Goal: Task Accomplishment & Management: Use online tool/utility

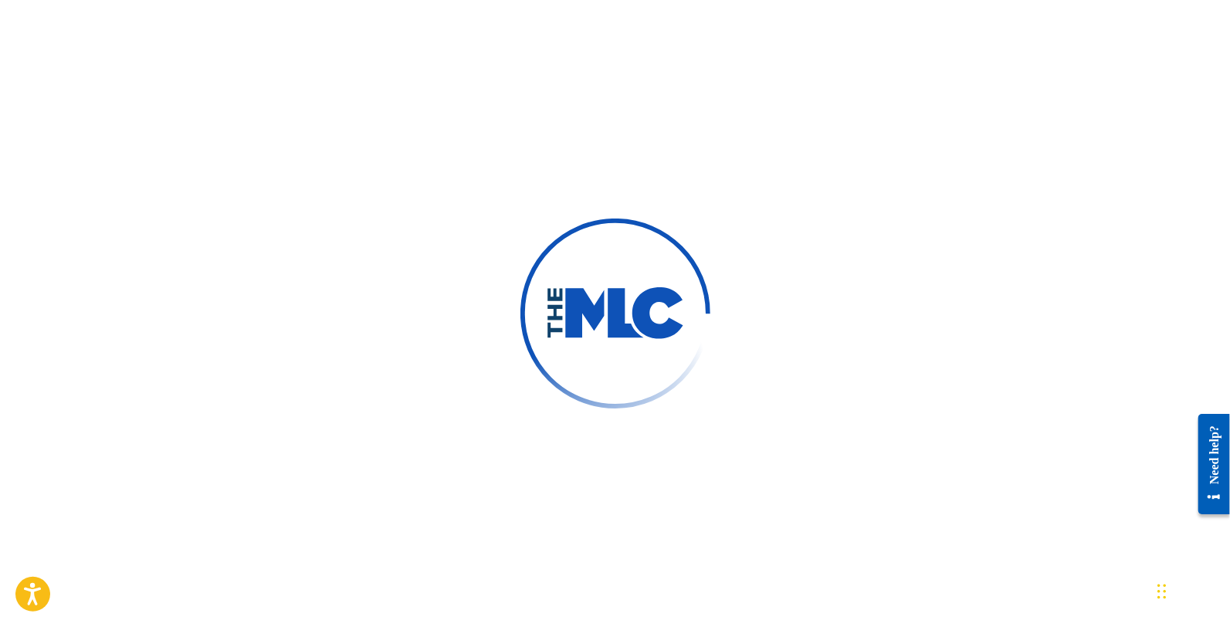
click at [442, 137] on div at bounding box center [615, 313] width 1230 height 627
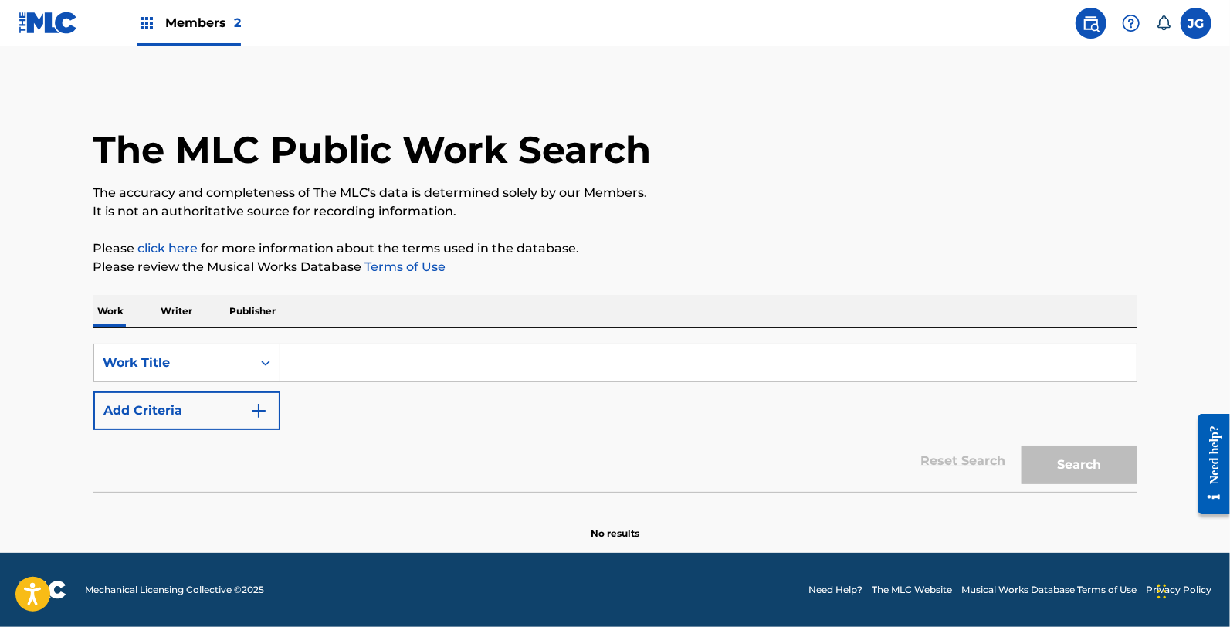
click at [1185, 25] on label at bounding box center [1196, 23] width 31 height 31
click at [1196, 23] on input "[PERSON_NAME] [PERSON_NAME] [EMAIL_ADDRESS][DOMAIN_NAME] Notification Preferenc…" at bounding box center [1196, 23] width 0 height 0
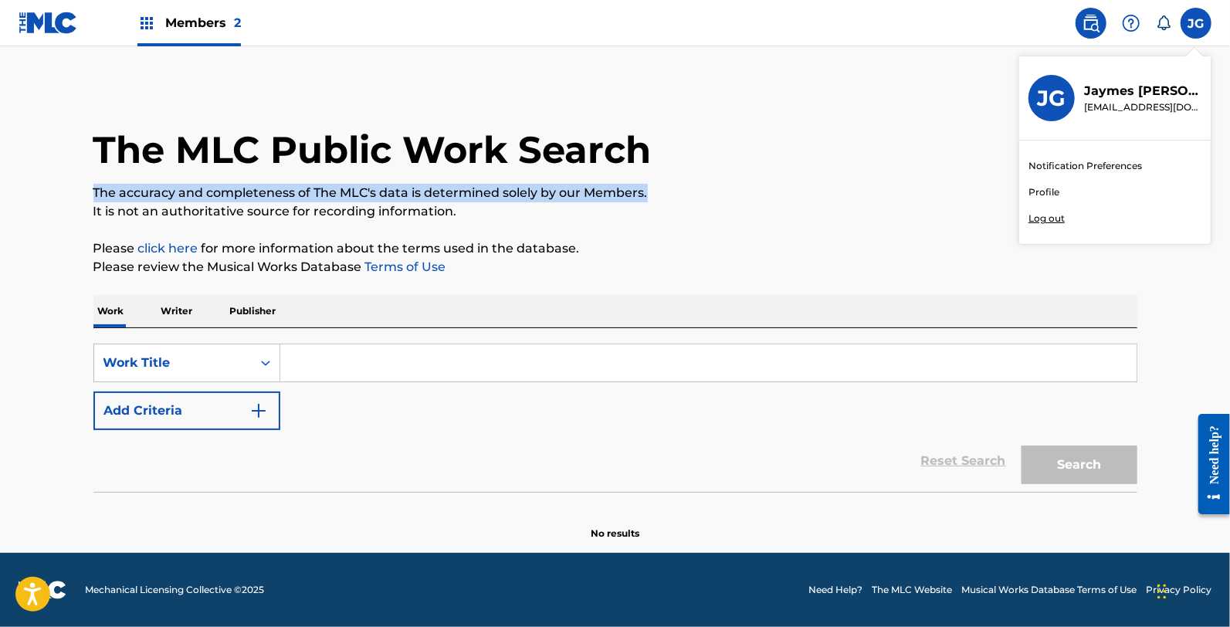
drag, startPoint x: 894, startPoint y: 183, endPoint x: 744, endPoint y: 165, distance: 150.9
click at [887, 193] on div "The MLC Public Work Search The accuracy and completeness of The MLC's data is d…" at bounding box center [615, 313] width 1081 height 456
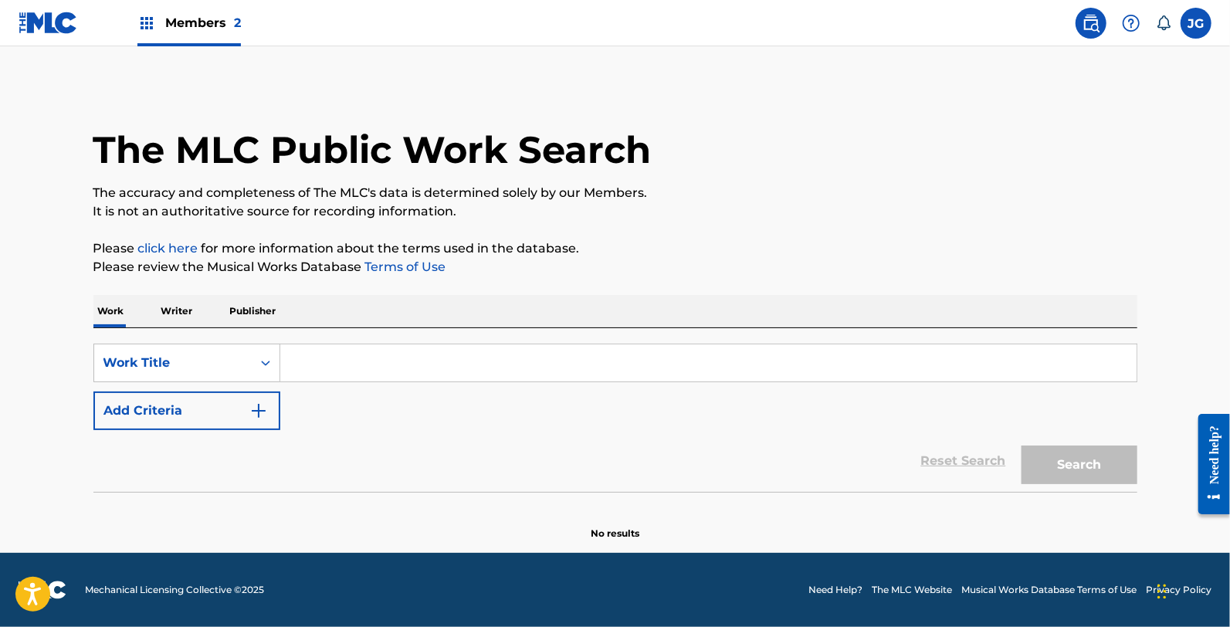
click at [77, 29] on div "Members 2" at bounding box center [130, 23] width 222 height 46
click at [65, 25] on img at bounding box center [48, 23] width 59 height 22
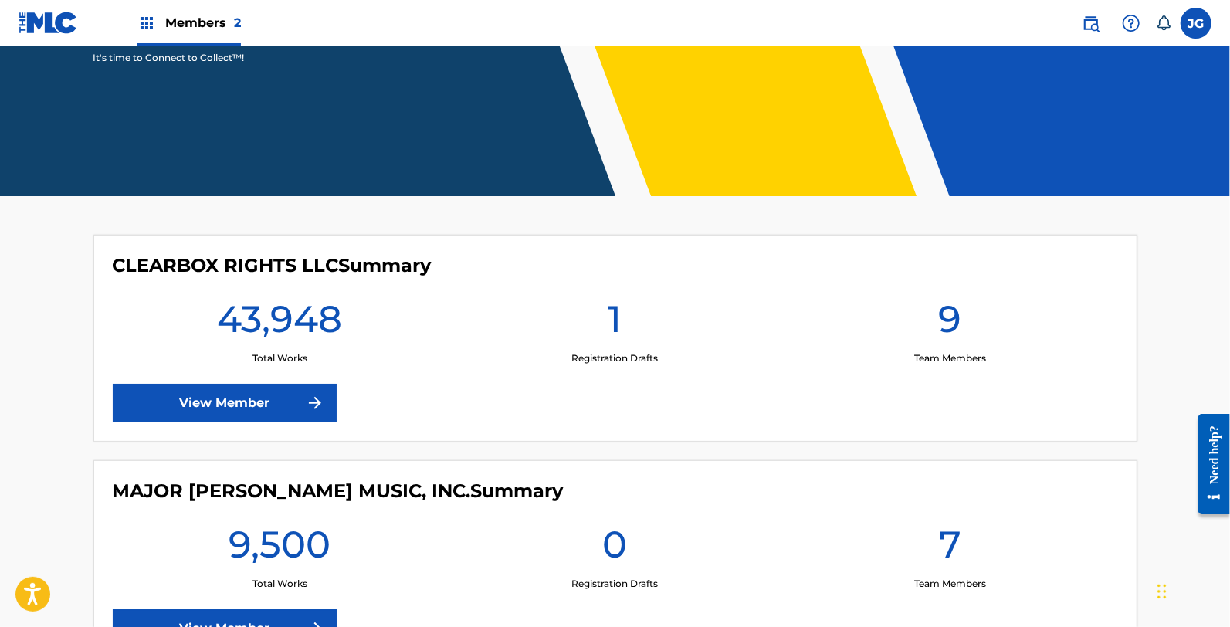
scroll to position [257, 0]
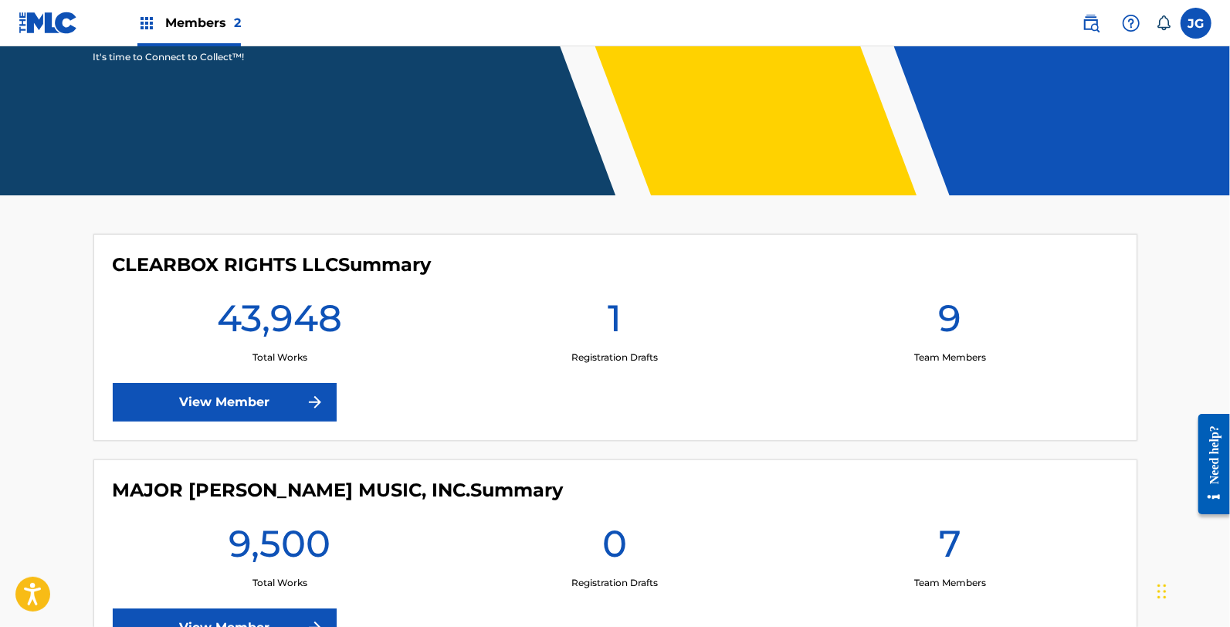
click at [215, 417] on link "View Member" at bounding box center [225, 402] width 224 height 39
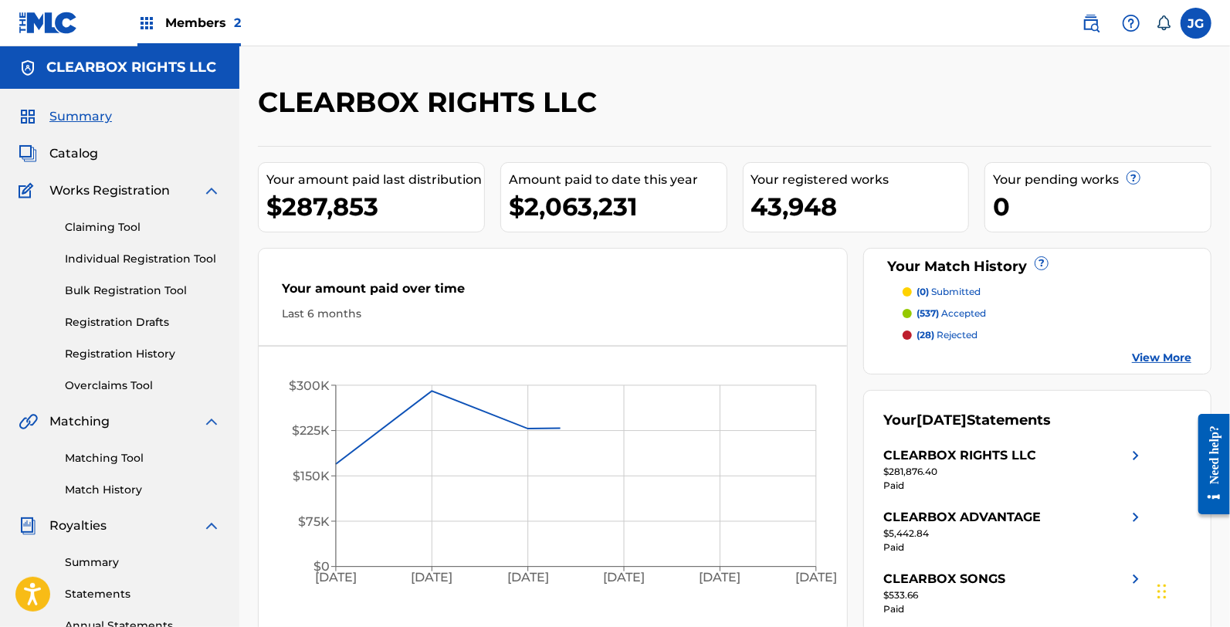
click at [63, 154] on span "Catalog" at bounding box center [73, 153] width 49 height 19
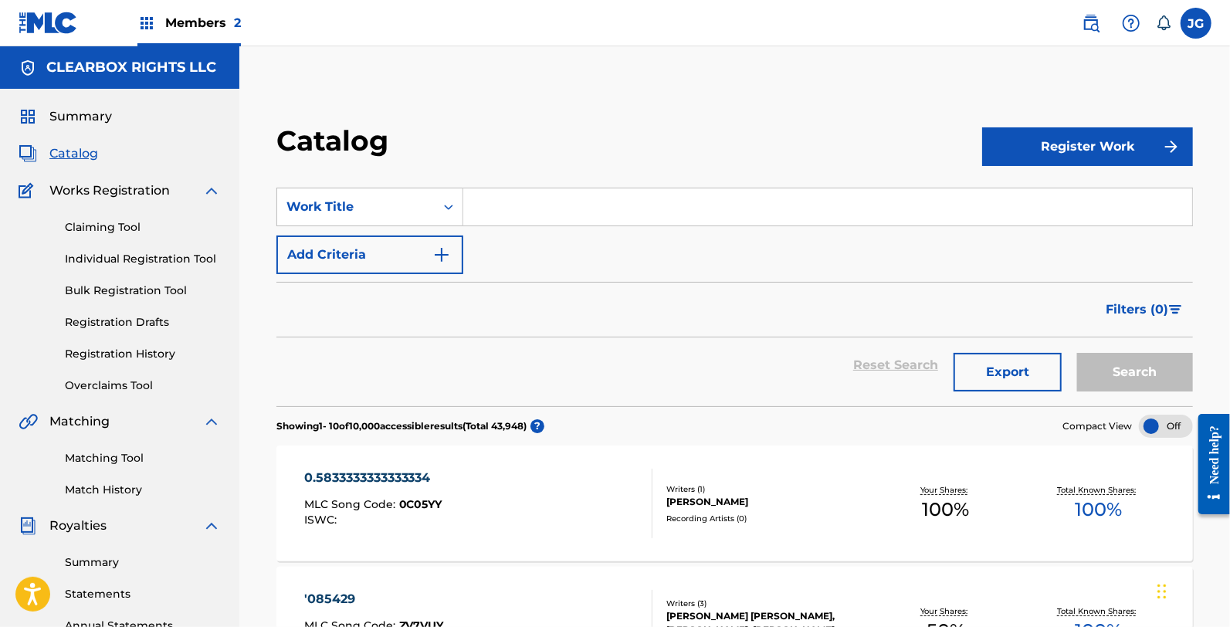
click at [527, 217] on input "Search Form" at bounding box center [827, 206] width 729 height 37
click at [114, 364] on div "Claiming Tool Individual Registration Tool Bulk Registration Tool Registration …" at bounding box center [120, 297] width 202 height 194
click at [119, 357] on link "Registration History" at bounding box center [143, 354] width 156 height 16
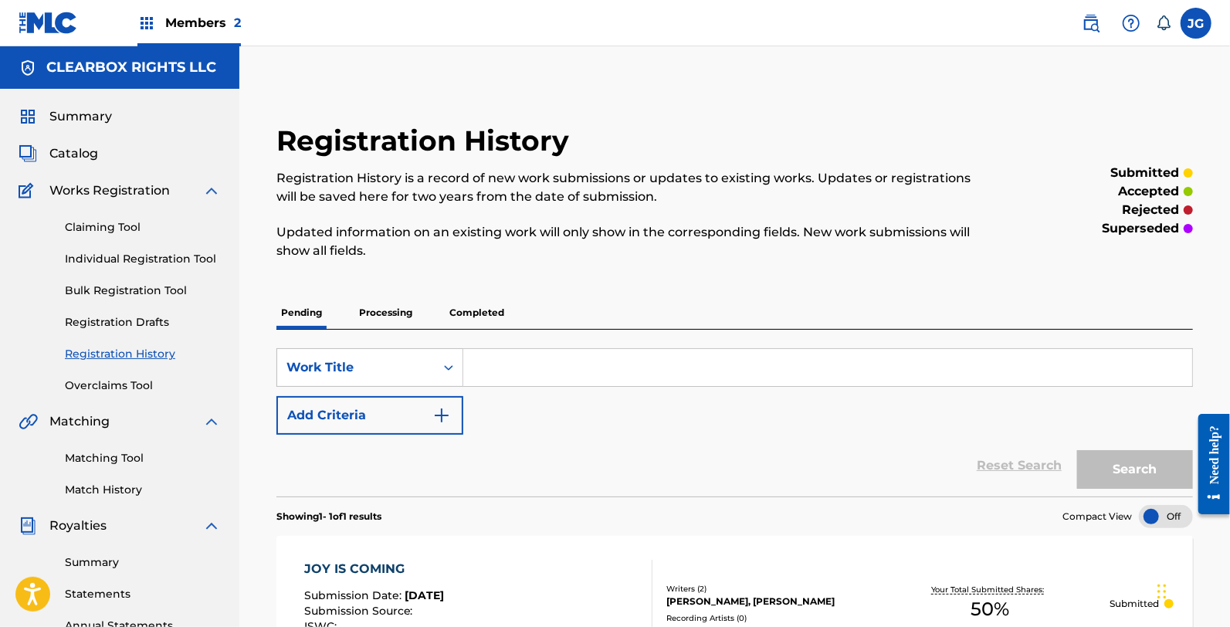
click at [487, 304] on p "Completed" at bounding box center [477, 313] width 64 height 32
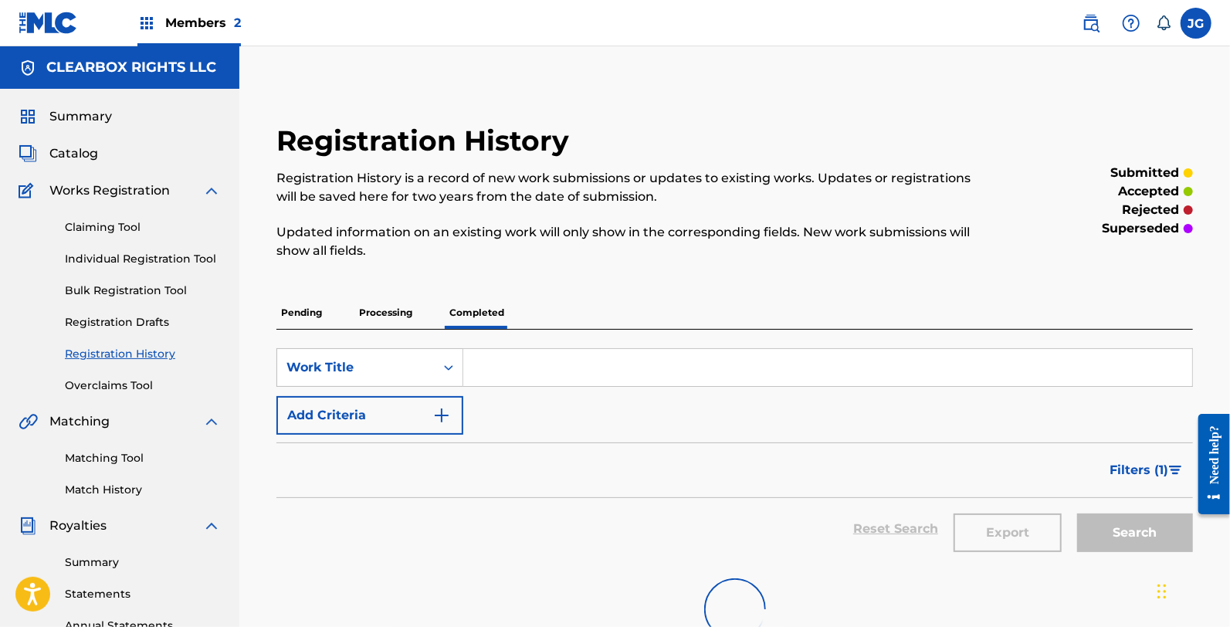
click at [485, 299] on p "Completed" at bounding box center [477, 313] width 64 height 32
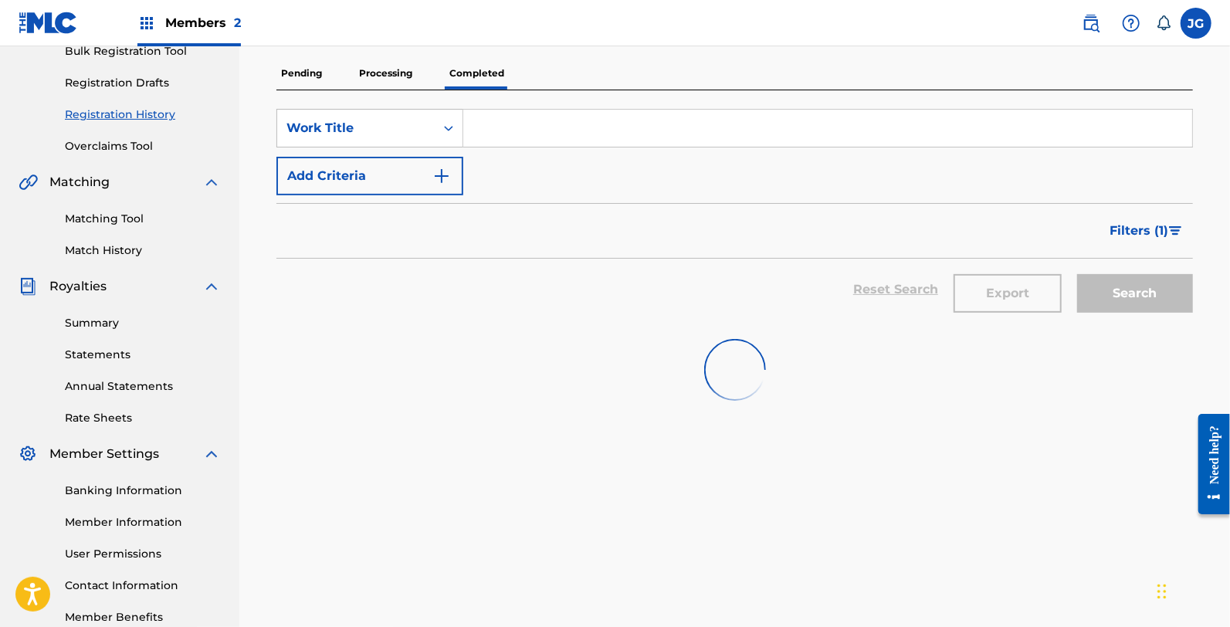
scroll to position [257, 0]
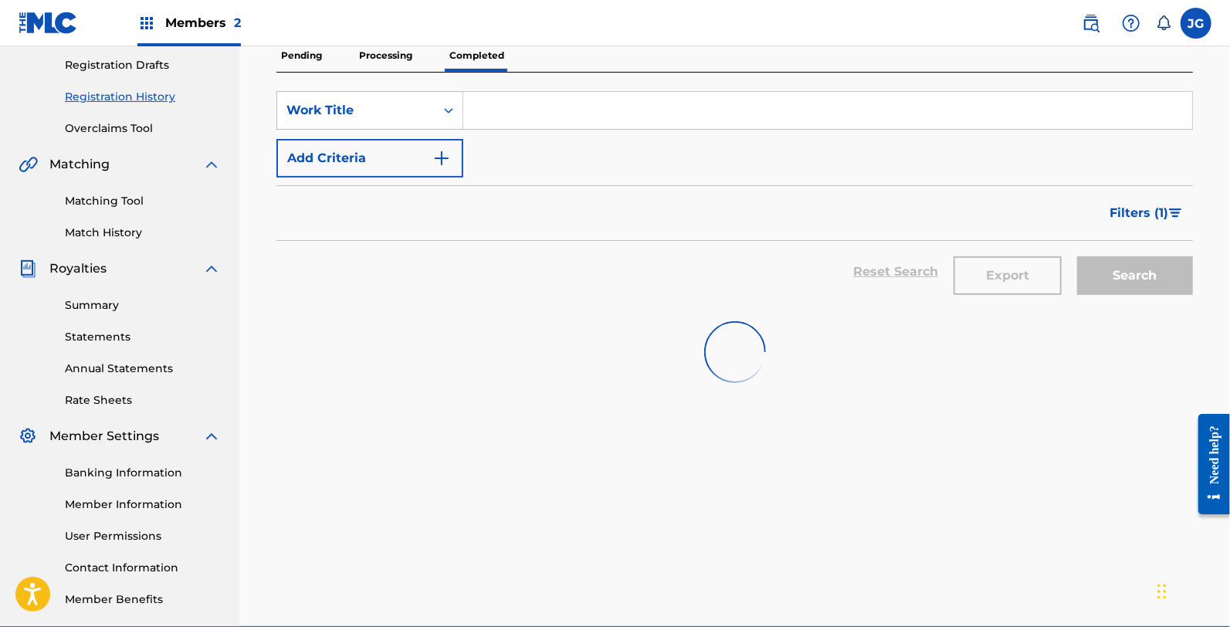
click at [380, 66] on p "Processing" at bounding box center [385, 55] width 63 height 32
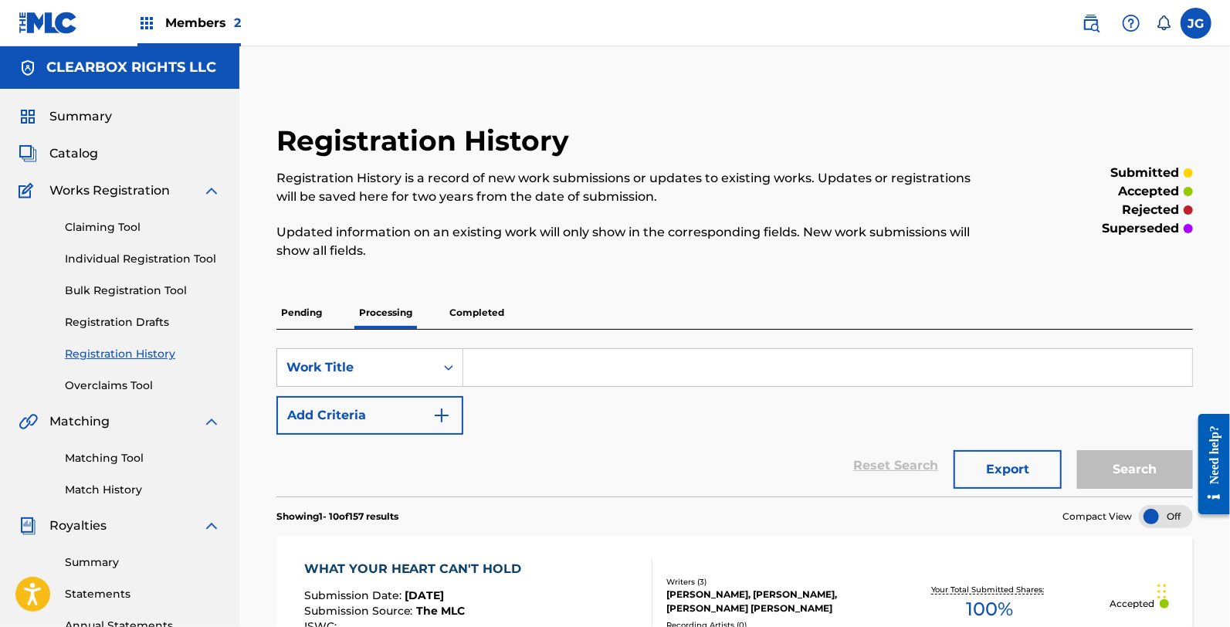
click at [119, 255] on link "Individual Registration Tool" at bounding box center [143, 259] width 156 height 16
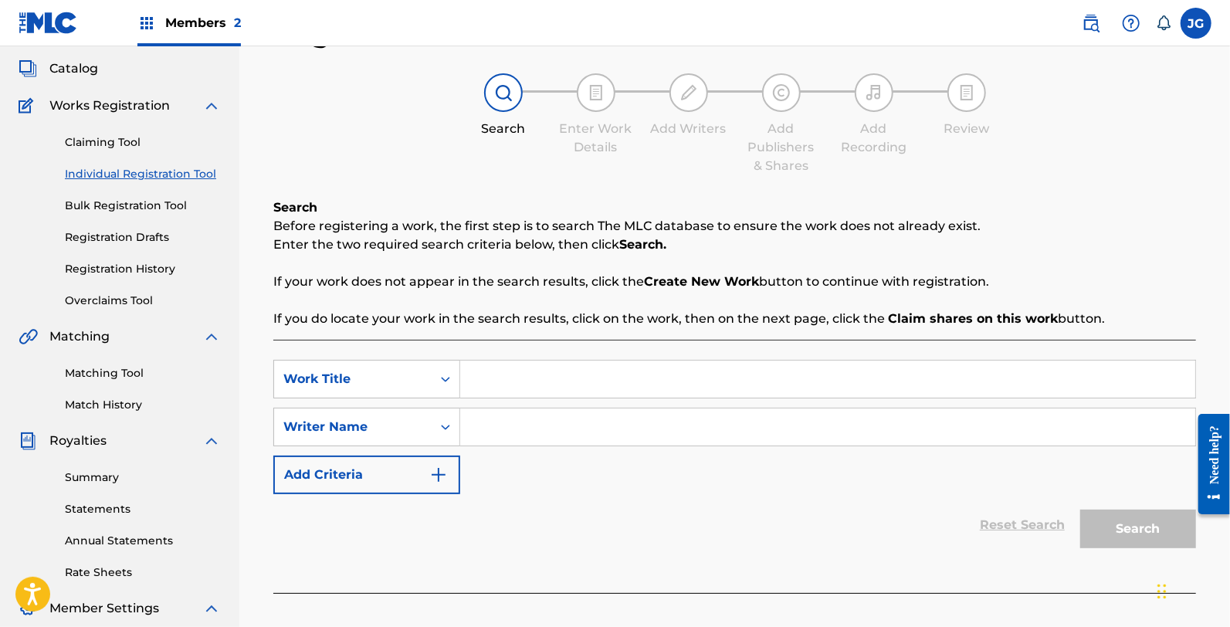
scroll to position [86, 0]
click at [536, 367] on input "Search Form" at bounding box center [827, 378] width 735 height 37
type input "be a light keeper"
